Goal: Information Seeking & Learning: Learn about a topic

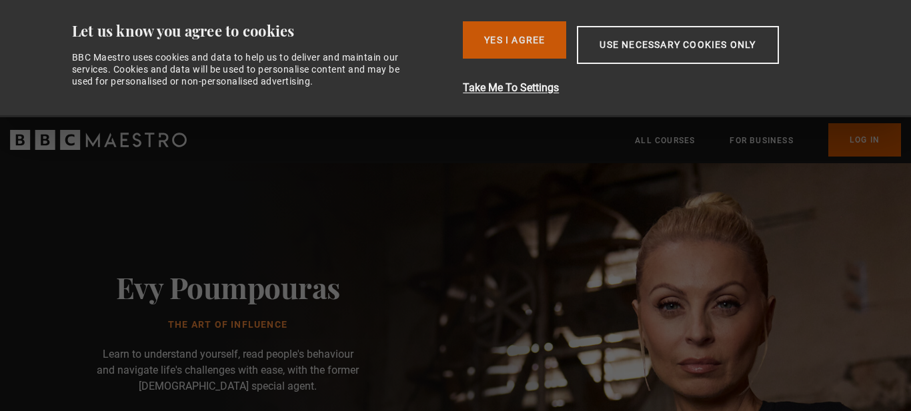
click at [544, 43] on button "Yes I Agree" at bounding box center [514, 39] width 103 height 37
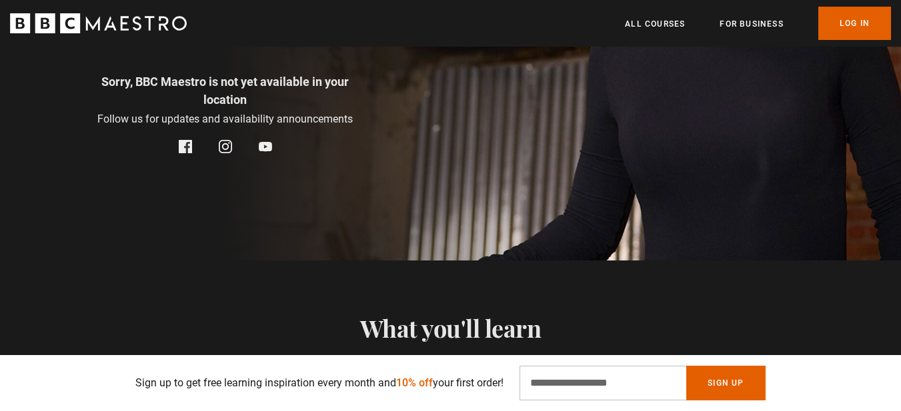
scroll to position [333, 0]
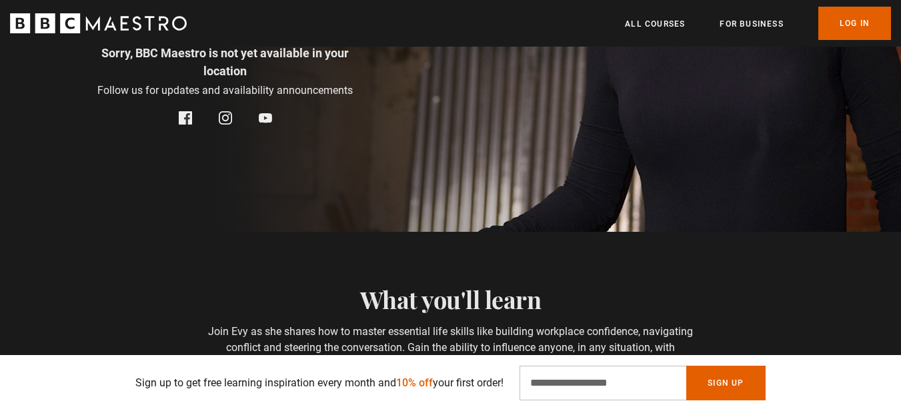
drag, startPoint x: 501, startPoint y: 143, endPoint x: 426, endPoint y: 120, distance: 78.1
drag, startPoint x: 458, startPoint y: 120, endPoint x: 814, endPoint y: 179, distance: 360.2
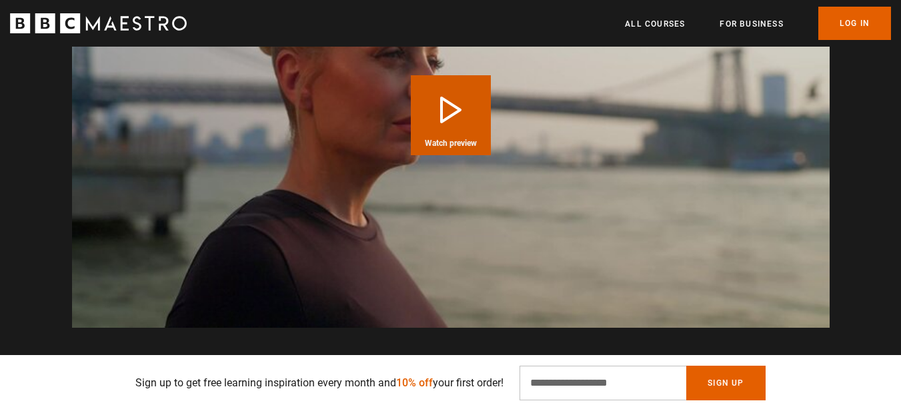
scroll to position [0, 1922]
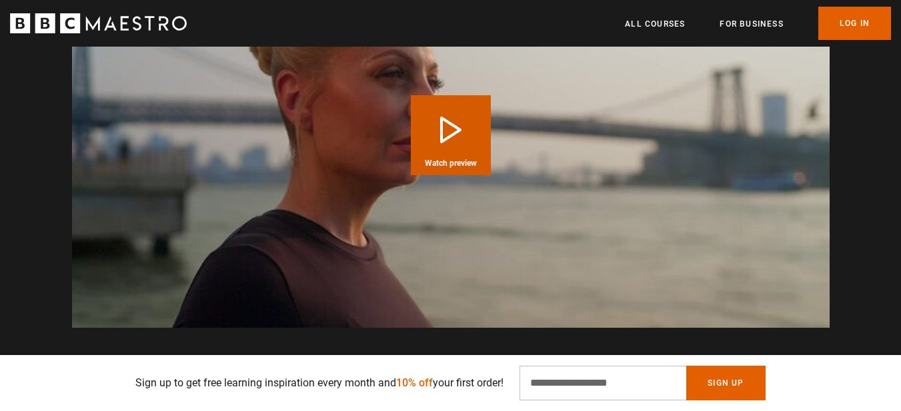
click at [444, 129] on button "Play Course overview for The Art of Influence with [PERSON_NAME] Watch preview" at bounding box center [451, 135] width 80 height 80
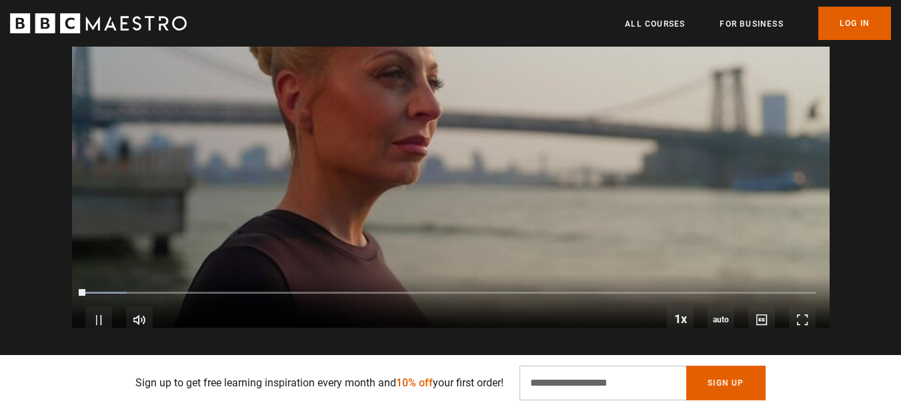
scroll to position [1139, 0]
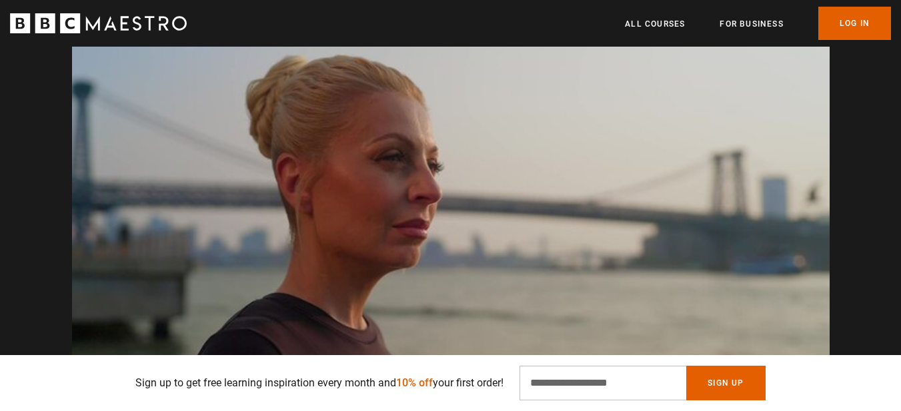
click at [462, 147] on video "Video Player" at bounding box center [451, 218] width 758 height 426
click at [477, 199] on video "Video Player" at bounding box center [451, 218] width 758 height 426
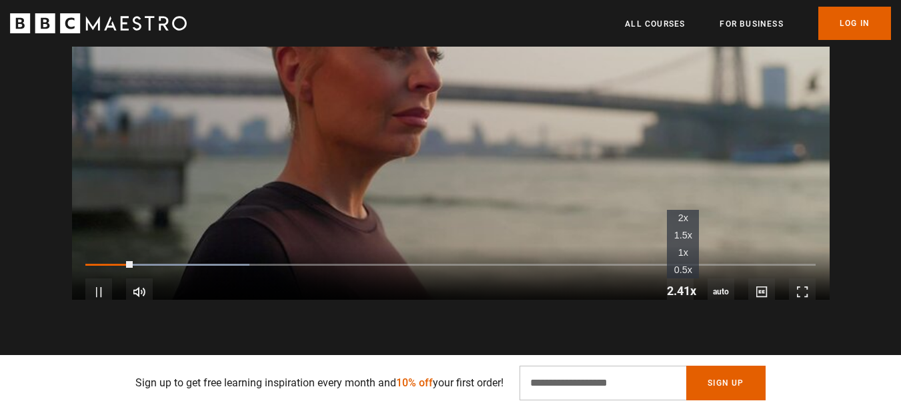
scroll to position [0, 2097]
click at [679, 278] on span "Video Player" at bounding box center [680, 291] width 27 height 27
click at [689, 244] on li "1x" at bounding box center [683, 252] width 32 height 17
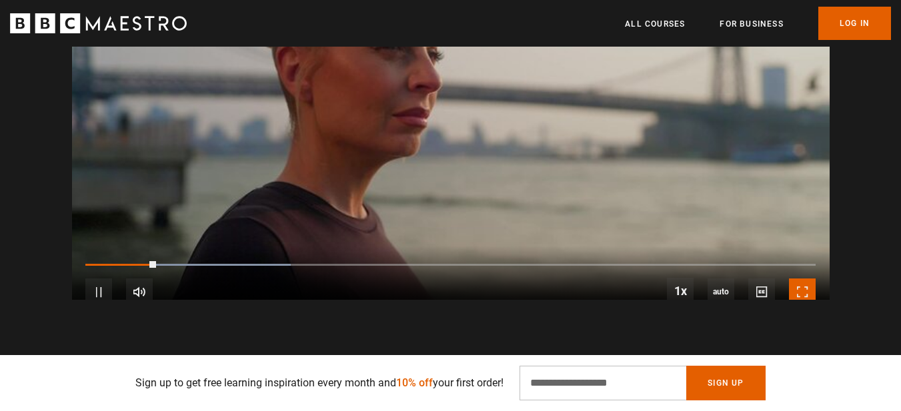
click at [798, 279] on span "Video Player" at bounding box center [802, 292] width 27 height 27
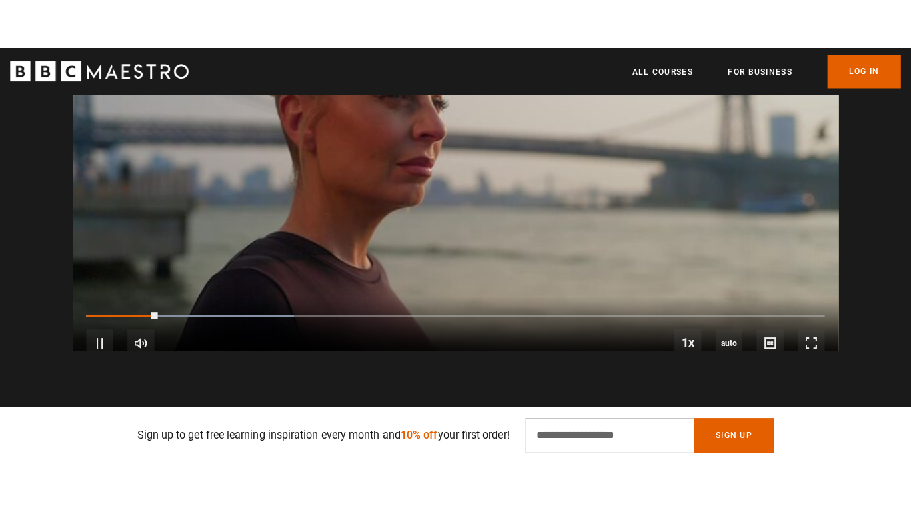
scroll to position [1139, 0]
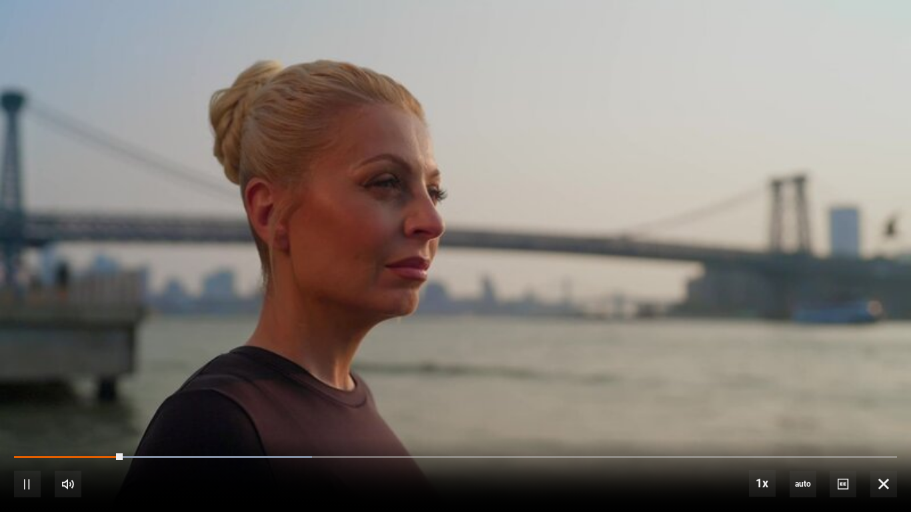
drag, startPoint x: 105, startPoint y: 453, endPoint x: 0, endPoint y: 453, distance: 105.4
click at [0, 411] on div "10s Skip Back 10 seconds Pause 10s Skip Forward 10 seconds Loaded : 33.74% 0:09…" at bounding box center [455, 475] width 911 height 74
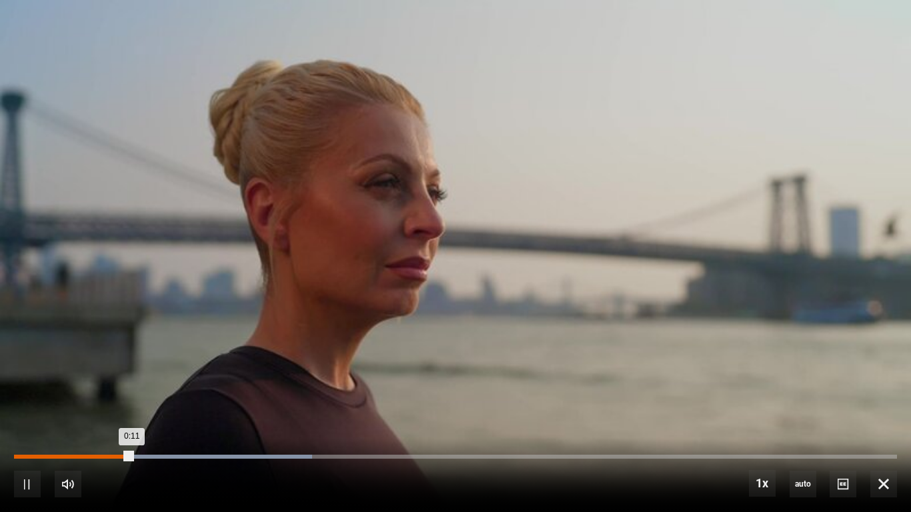
click at [17, 411] on div "Loaded : 33.74% 0:00 0:11" at bounding box center [455, 457] width 883 height 4
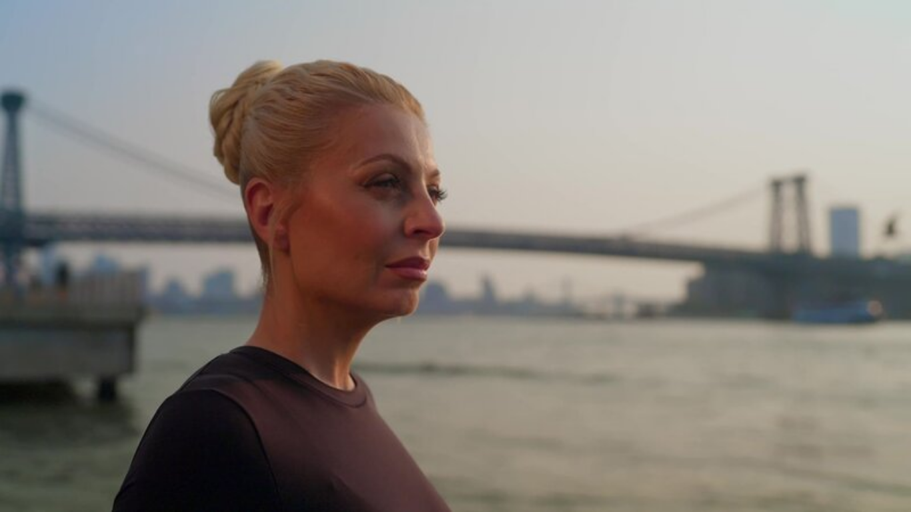
scroll to position [0, 874]
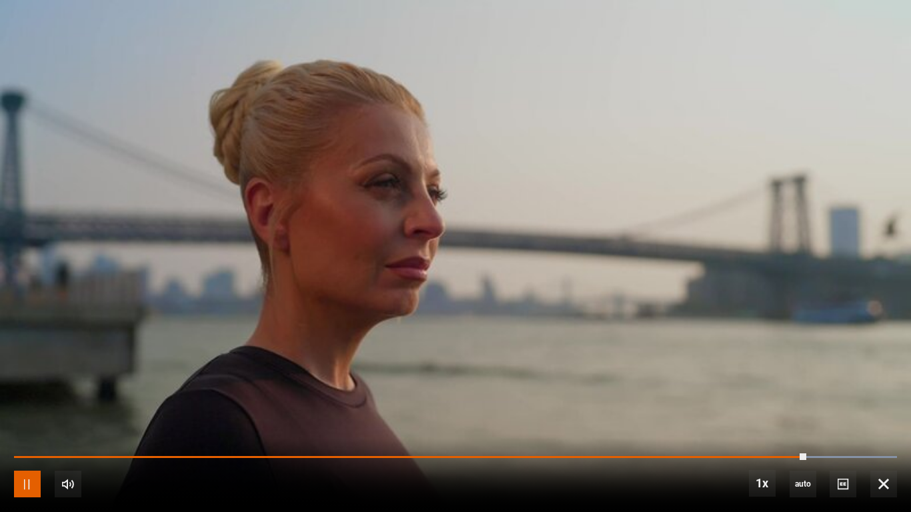
click at [28, 411] on span "Video Player" at bounding box center [27, 484] width 27 height 27
click at [756, 368] on video "Video Player" at bounding box center [455, 256] width 911 height 512
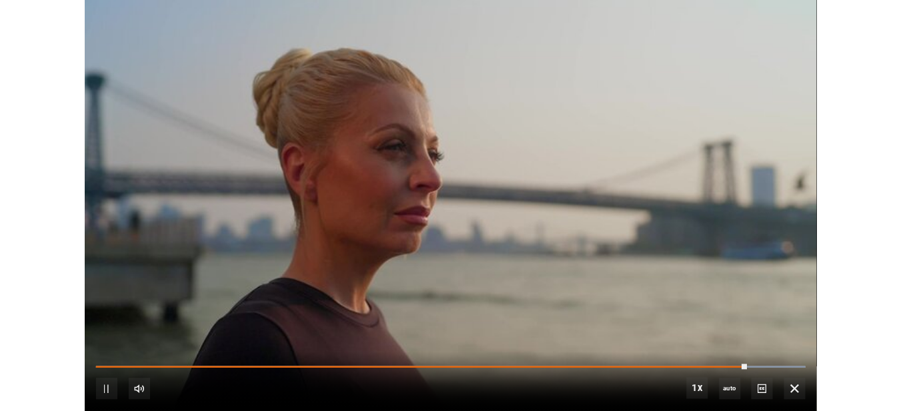
scroll to position [0, 1048]
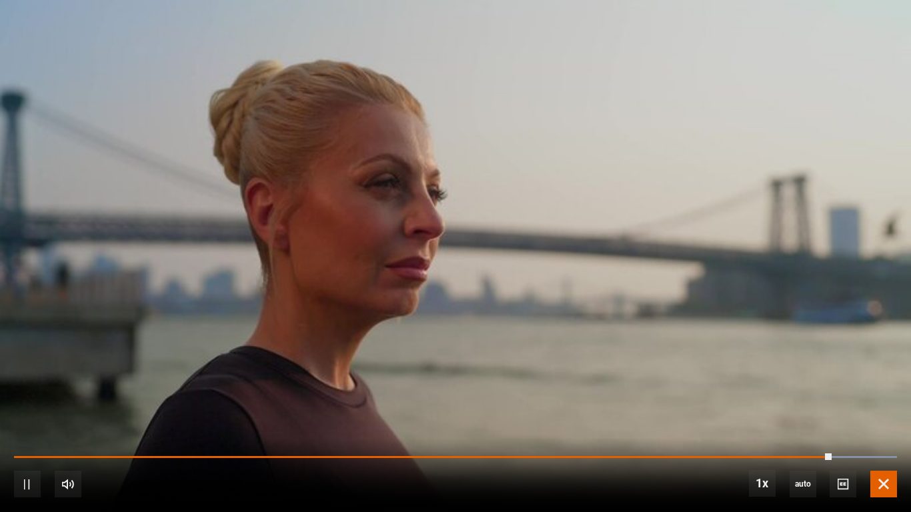
click at [882, 411] on span "Video Player" at bounding box center [883, 484] width 27 height 27
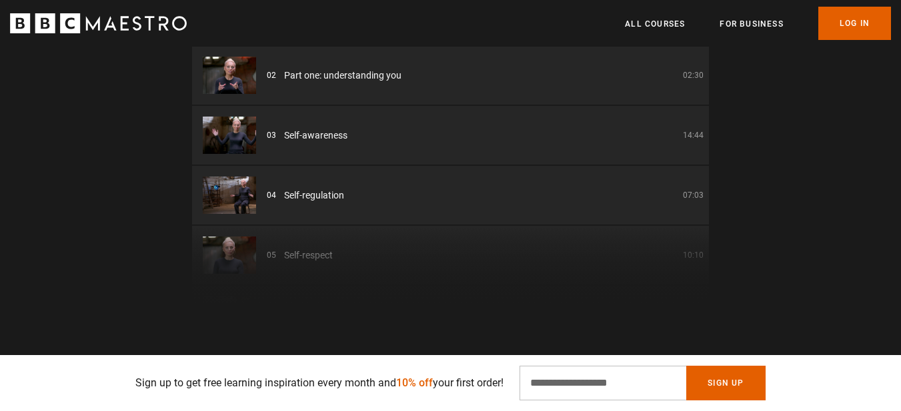
scroll to position [0, 2970]
click at [421, 146] on li "03 Self-awareness 14:44" at bounding box center [450, 135] width 517 height 59
click at [335, 74] on span "Part one: understanding you" at bounding box center [342, 76] width 117 height 14
click at [473, 74] on div "02 Part one: understanding you 02:30" at bounding box center [485, 76] width 437 height 14
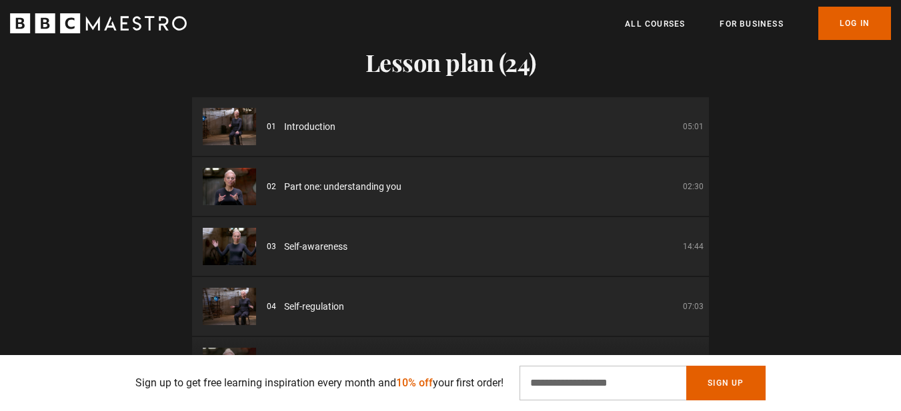
click at [449, 173] on li "02 Part one: understanding you 02:30" at bounding box center [450, 186] width 517 height 59
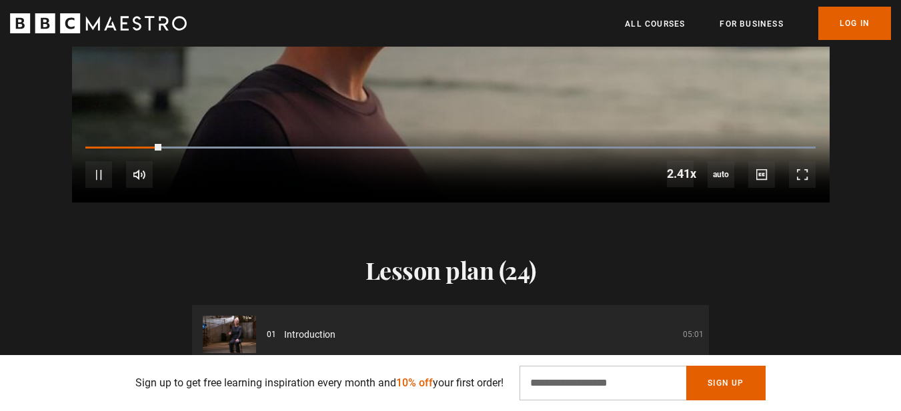
scroll to position [1445, 0]
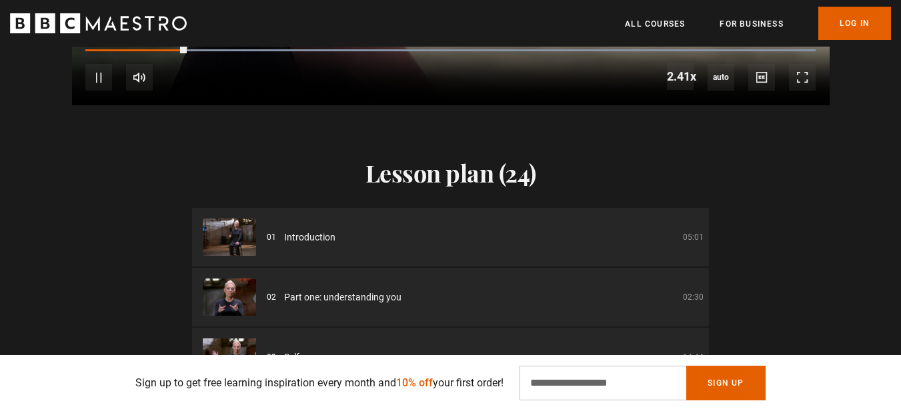
click at [462, 295] on div "02 Part one: understanding you 02:30" at bounding box center [485, 298] width 437 height 14
drag, startPoint x: 352, startPoint y: 298, endPoint x: 303, endPoint y: 299, distance: 49.4
click at [351, 298] on span "Part one: understanding you" at bounding box center [342, 298] width 117 height 14
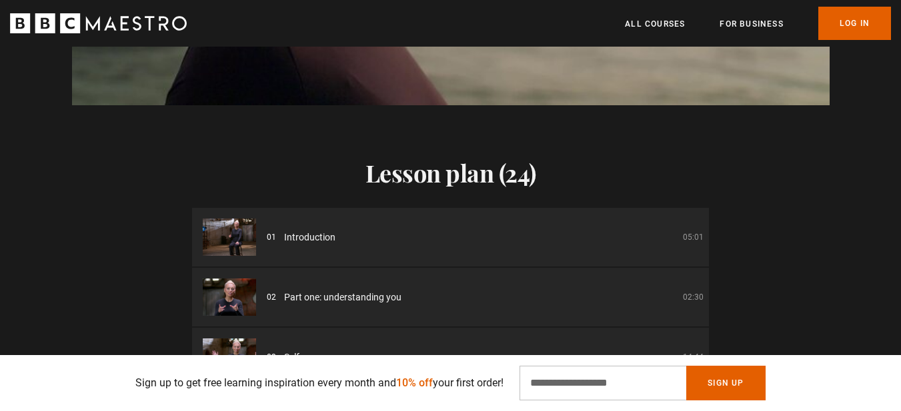
click at [239, 305] on img at bounding box center [229, 297] width 53 height 37
click at [229, 297] on img at bounding box center [229, 297] width 53 height 37
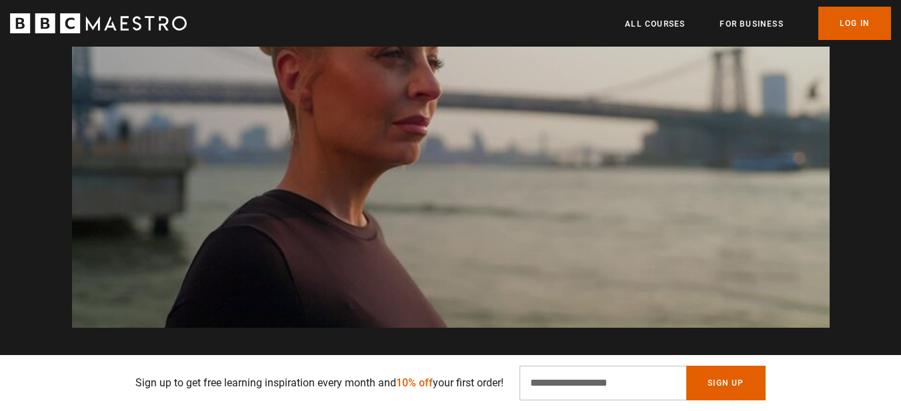
scroll to position [0, 175]
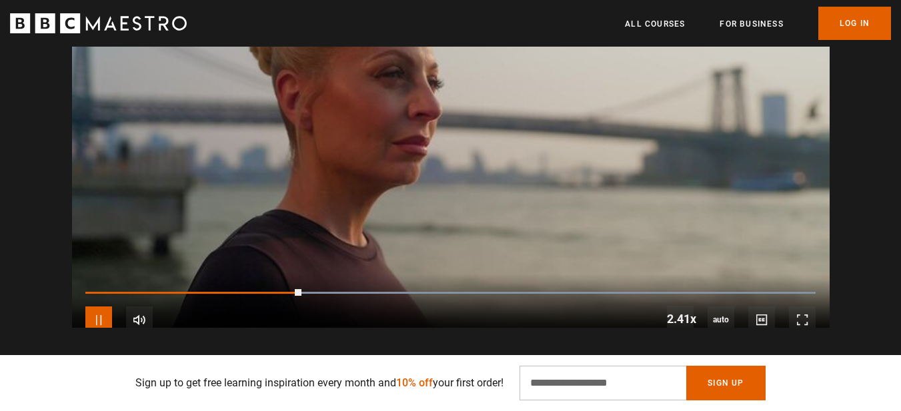
click at [99, 307] on span "Video Player" at bounding box center [98, 320] width 27 height 27
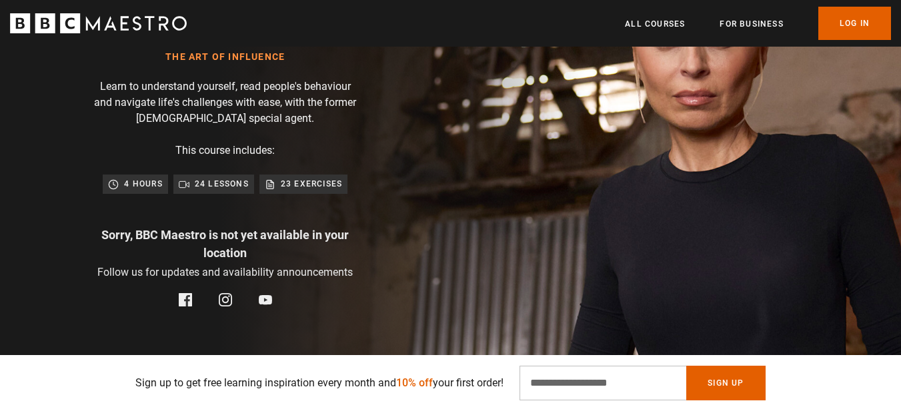
scroll to position [250, 0]
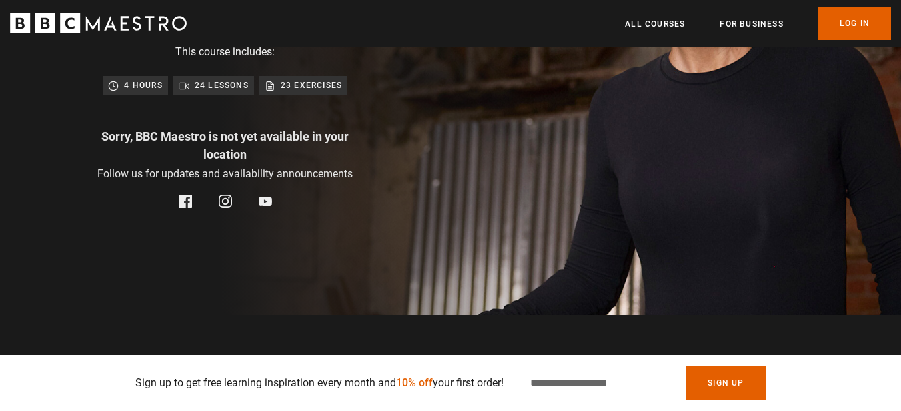
click at [230, 89] on p "24 lessons" at bounding box center [222, 85] width 54 height 13
click at [145, 89] on p "4 hours" at bounding box center [143, 85] width 38 height 13
click at [223, 90] on p "24 lessons" at bounding box center [222, 85] width 54 height 13
click at [297, 90] on p "23 exercises" at bounding box center [311, 85] width 61 height 13
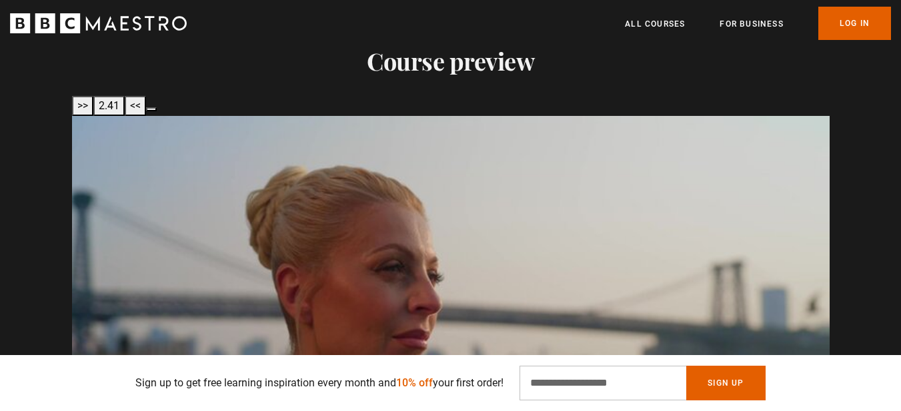
scroll to position [1250, 0]
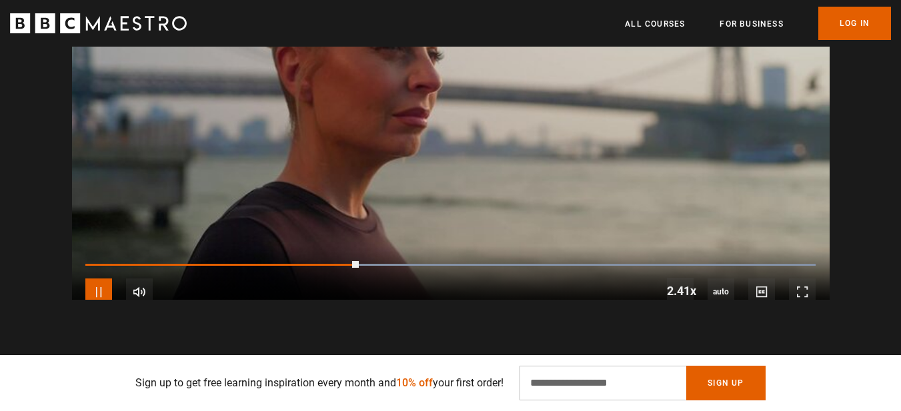
click at [103, 279] on span "Video Player" at bounding box center [98, 292] width 27 height 27
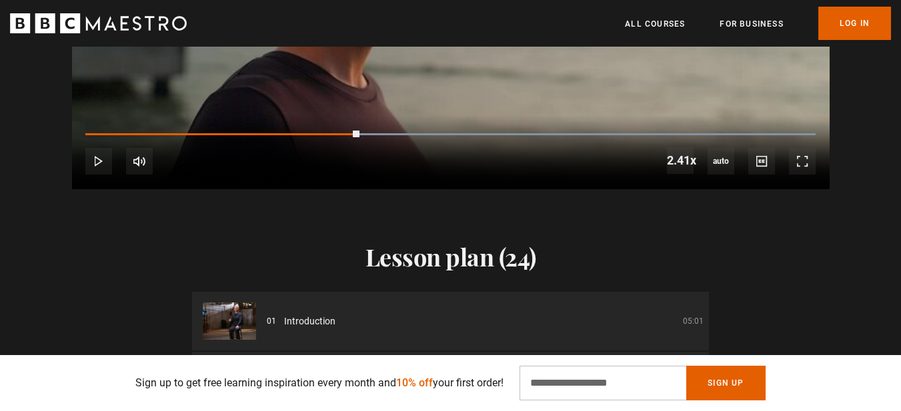
scroll to position [1472, 0]
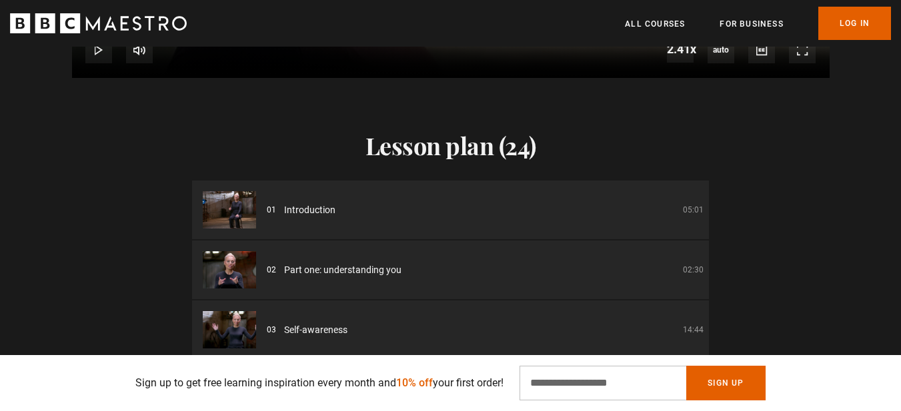
click at [522, 256] on li "02 Part one: understanding you 02:30" at bounding box center [450, 270] width 517 height 59
drag, startPoint x: 327, startPoint y: 271, endPoint x: 287, endPoint y: 271, distance: 40.0
click at [327, 271] on span "Part one: understanding you" at bounding box center [342, 270] width 117 height 14
click at [237, 271] on img at bounding box center [229, 269] width 53 height 37
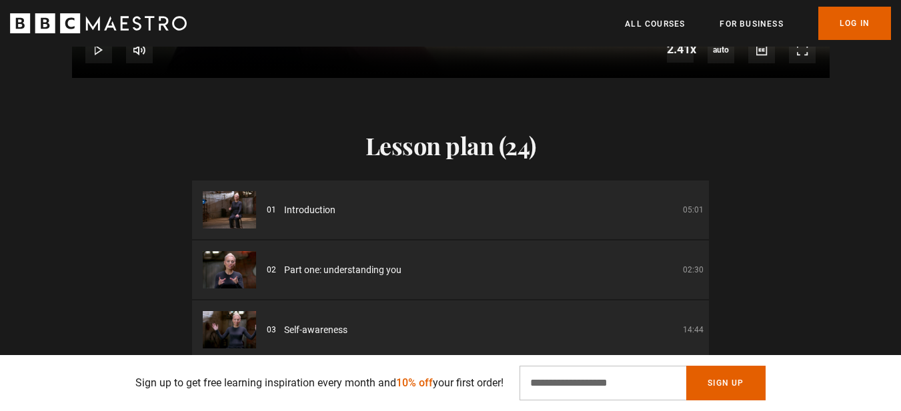
click at [237, 271] on img at bounding box center [229, 269] width 53 height 37
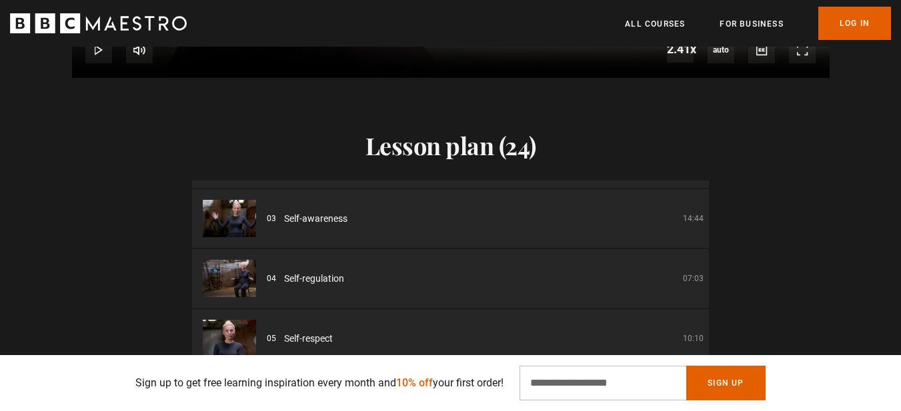
scroll to position [0, 0]
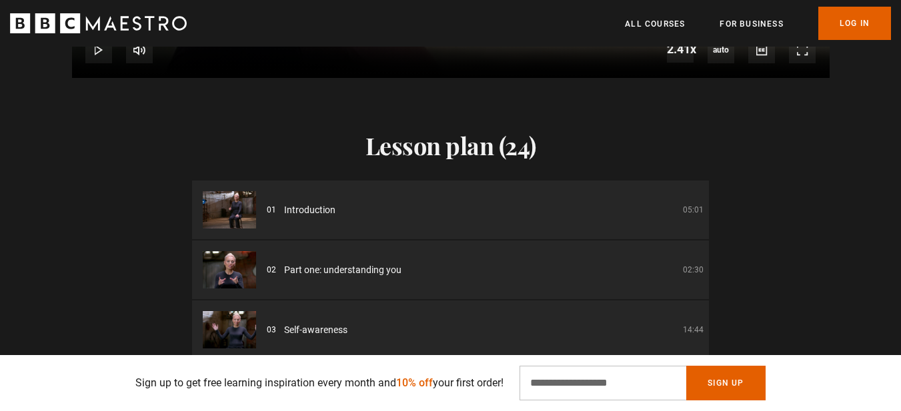
click at [236, 271] on img at bounding box center [229, 269] width 53 height 37
click at [321, 267] on span "Part one: understanding you" at bounding box center [342, 270] width 117 height 14
click at [345, 267] on span "Part one: understanding you" at bounding box center [342, 270] width 117 height 14
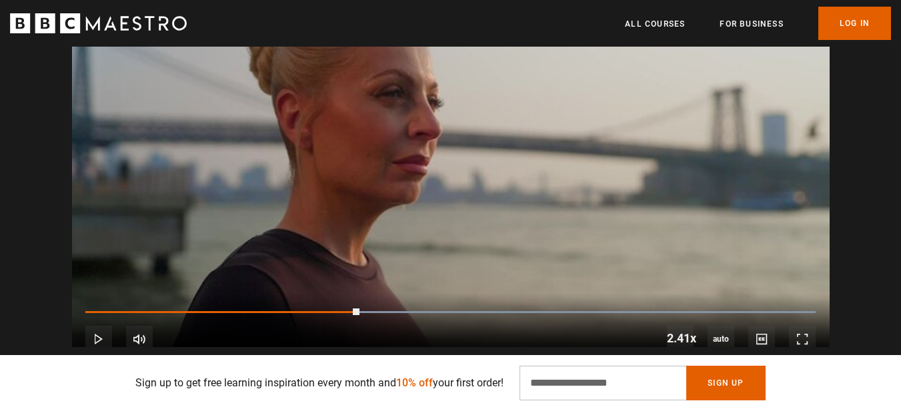
scroll to position [1250, 0]
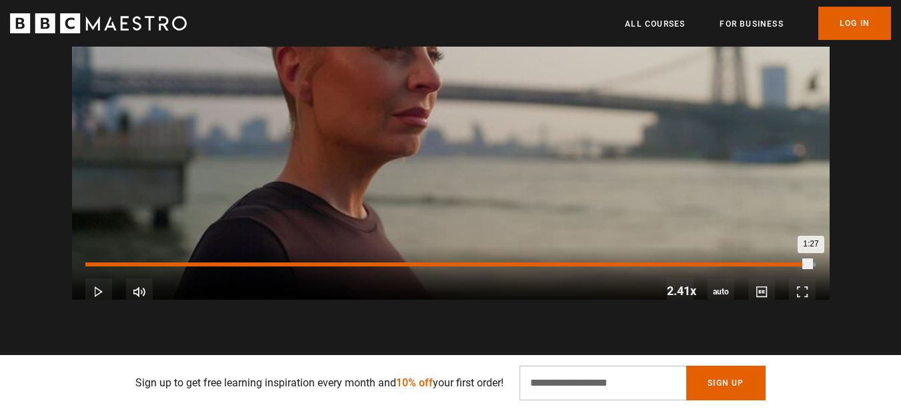
click at [810, 263] on div "Loaded : 100.00% 1:27 1:27" at bounding box center [450, 265] width 730 height 4
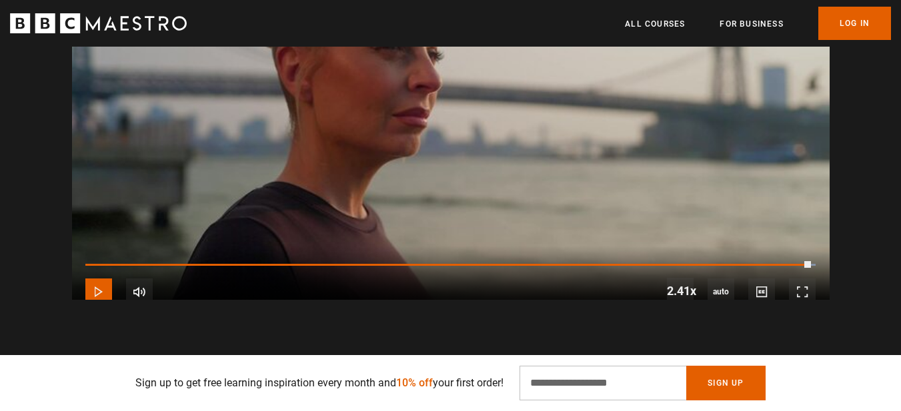
click at [93, 279] on span "Video Player" at bounding box center [98, 292] width 27 height 27
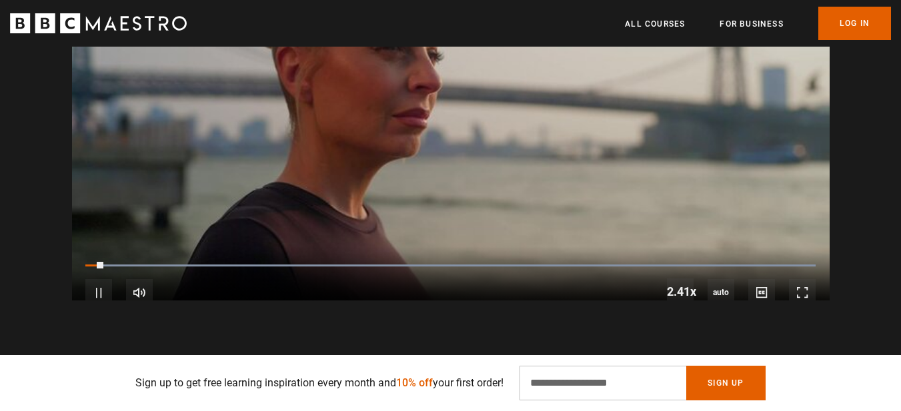
scroll to position [0, 592]
click at [93, 279] on span "Video Player" at bounding box center [98, 292] width 27 height 27
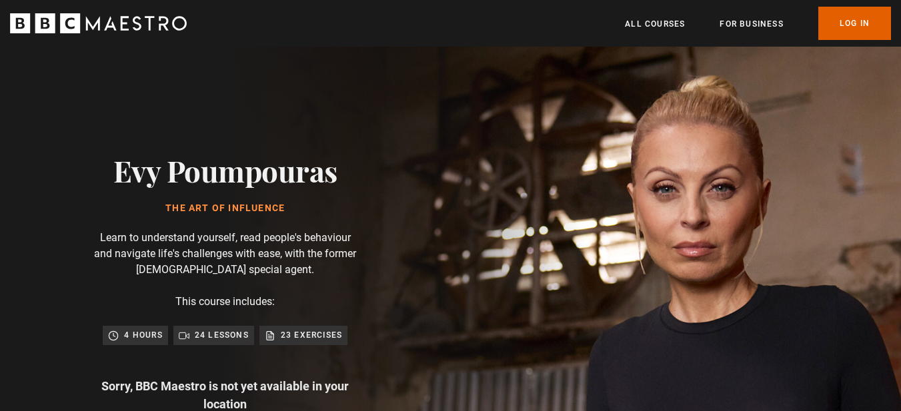
scroll to position [0, 1048]
